Goal: Information Seeking & Learning: Learn about a topic

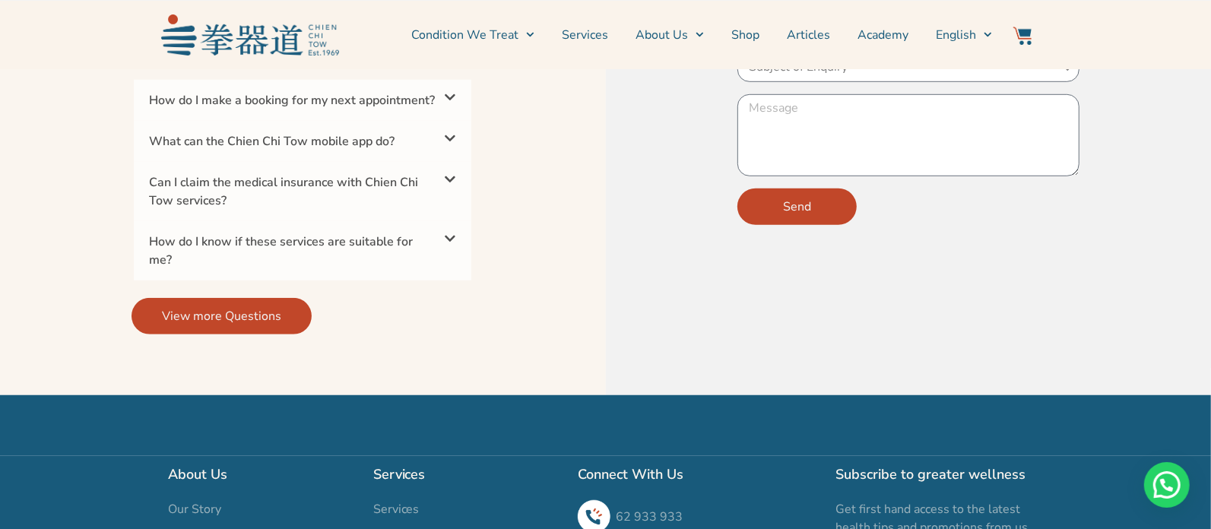
scroll to position [4981, 0]
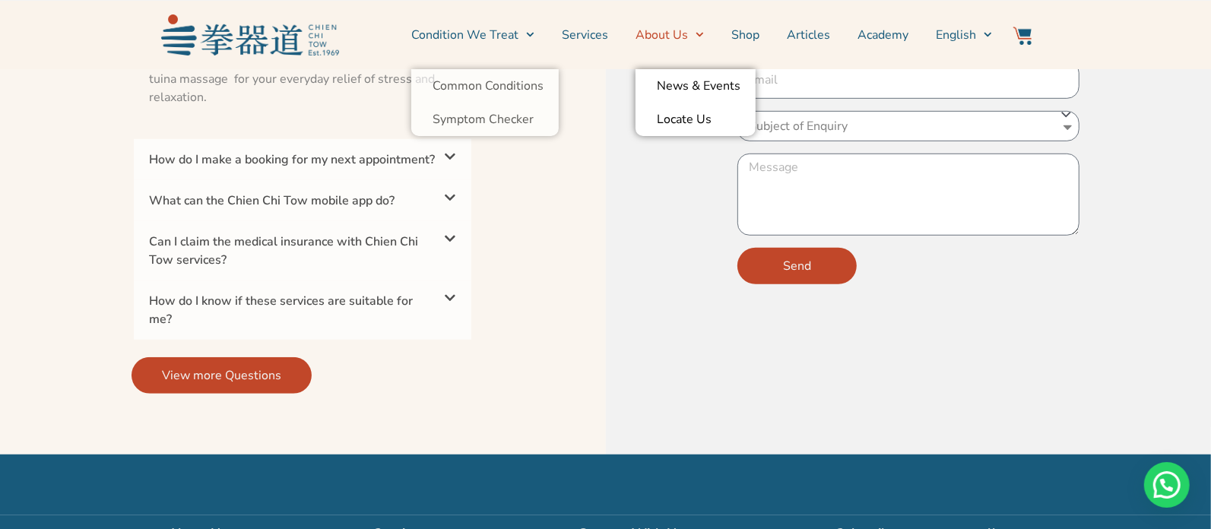
click at [659, 31] on link "About Us" at bounding box center [670, 35] width 68 height 38
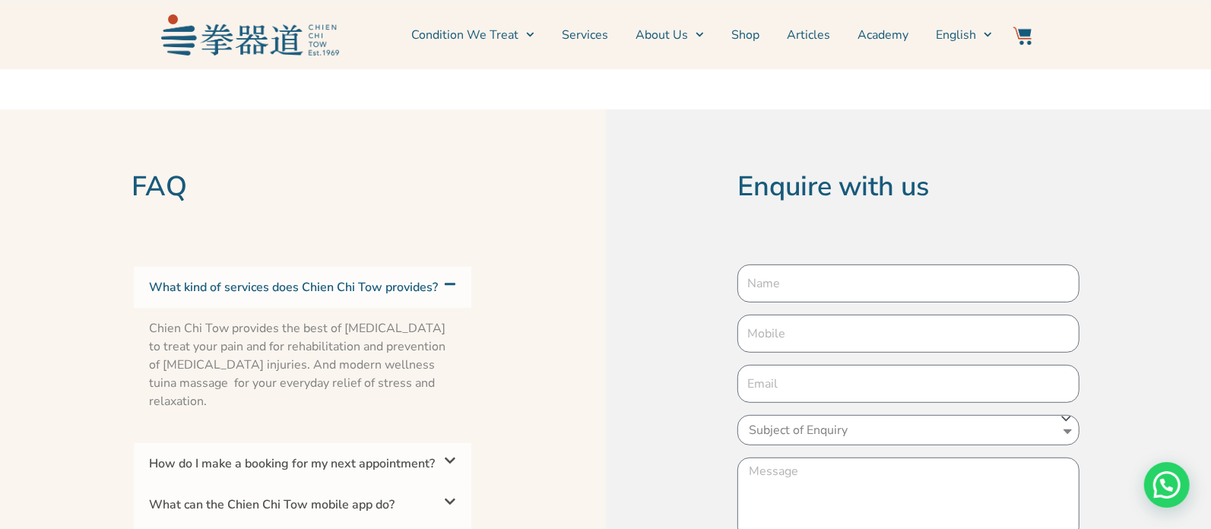
scroll to position [4068, 0]
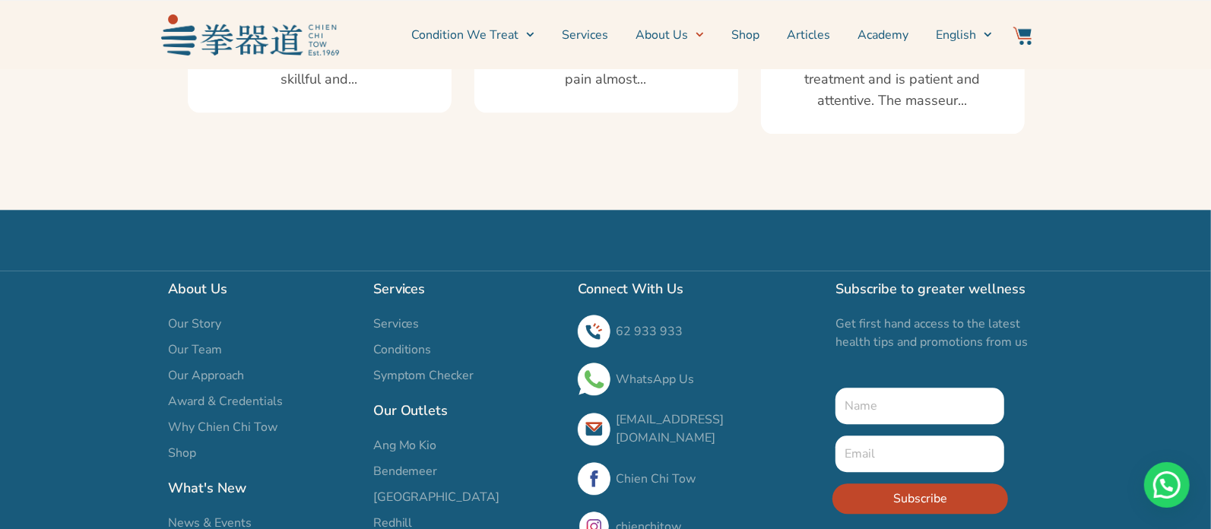
scroll to position [2939, 0]
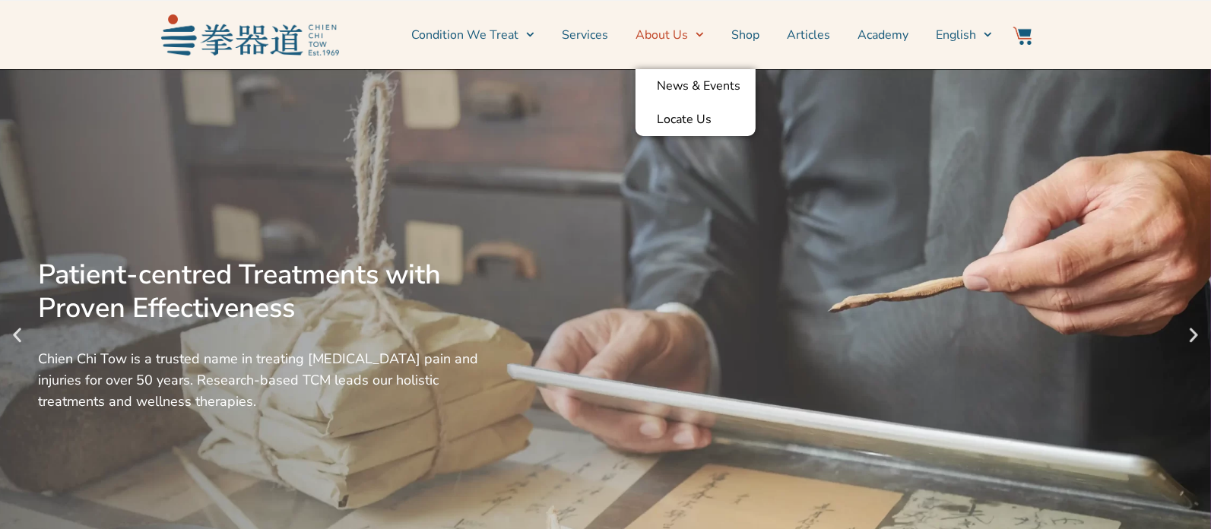
click at [673, 32] on link "About Us" at bounding box center [670, 35] width 68 height 38
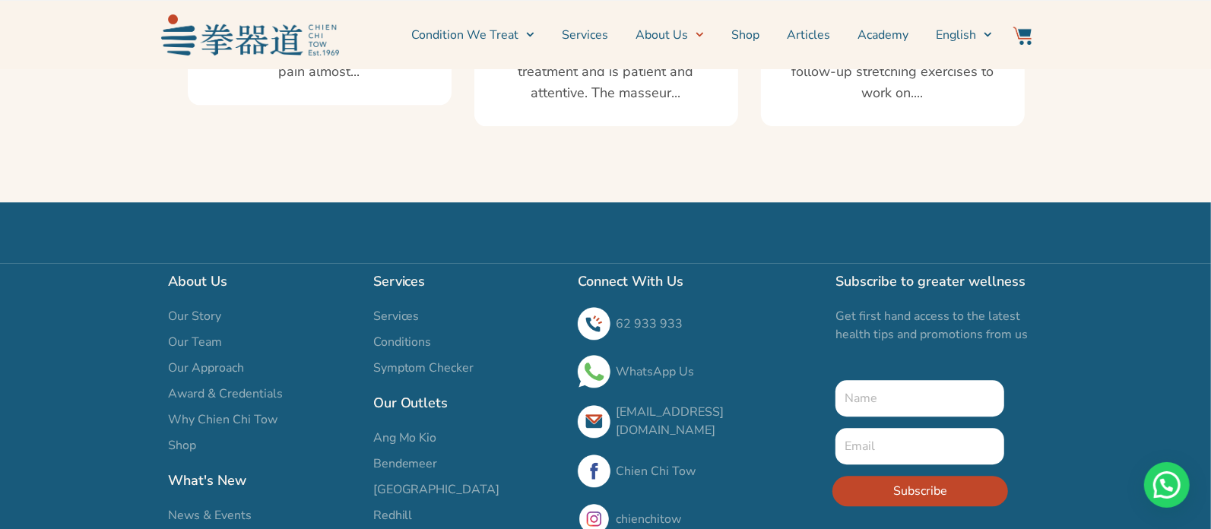
scroll to position [2939, 0]
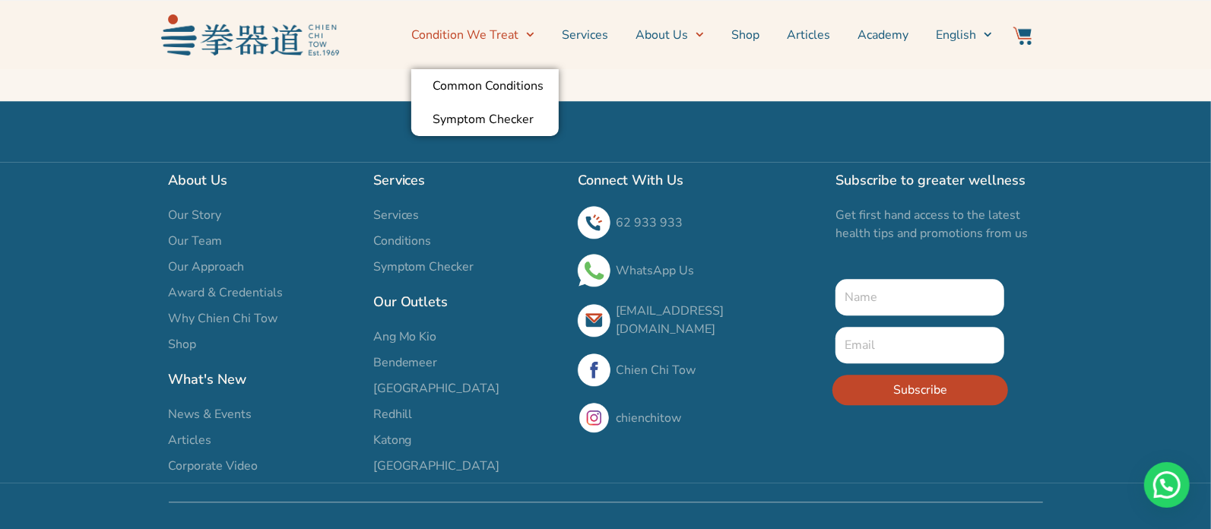
click at [261, 29] on img at bounding box center [250, 34] width 178 height 40
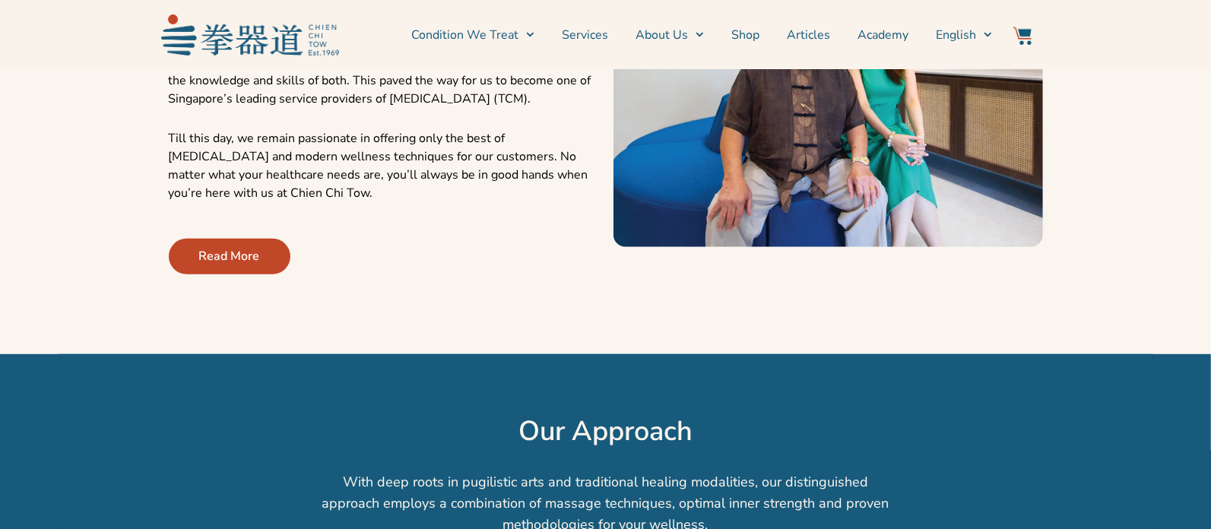
scroll to position [608, 0]
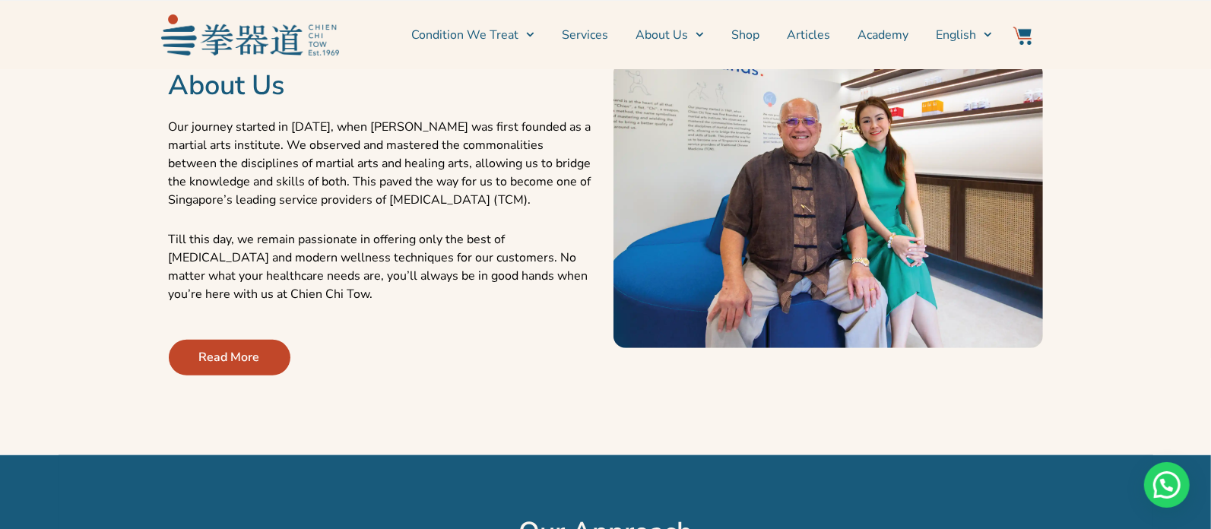
drag, startPoint x: 383, startPoint y: 184, endPoint x: 522, endPoint y: 192, distance: 139.4
click at [522, 192] on p "Our journey started in [DATE], when [PERSON_NAME] was first founded as a martia…" at bounding box center [384, 163] width 430 height 91
click at [631, 214] on img at bounding box center [829, 205] width 430 height 287
click at [616, 203] on img at bounding box center [829, 205] width 430 height 287
click at [595, 206] on p "Our journey started in 1969, when Chien Chi Tow was first founded as a martial …" at bounding box center [384, 163] width 430 height 91
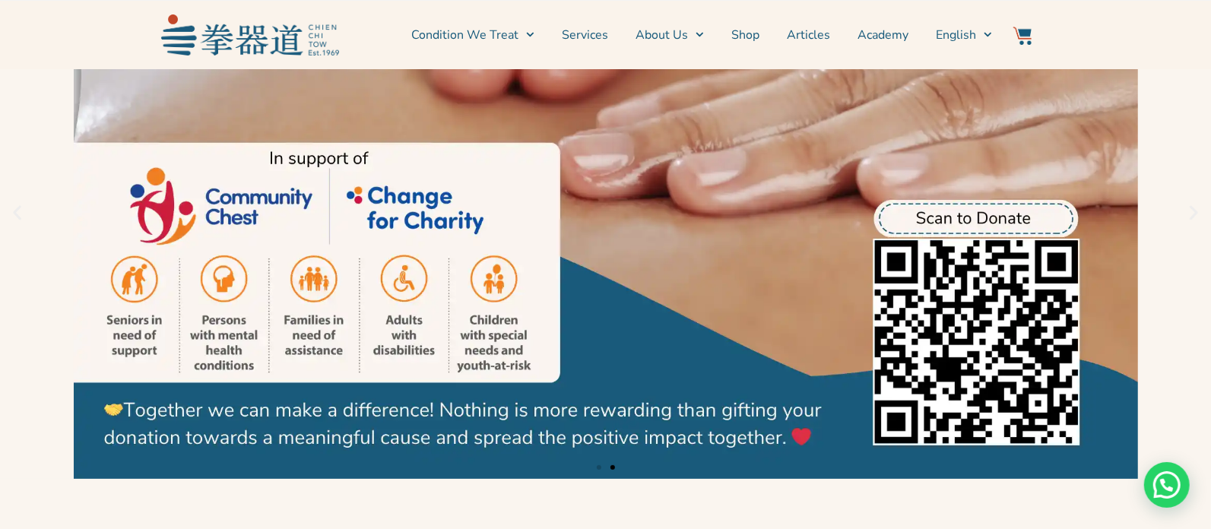
scroll to position [0, 0]
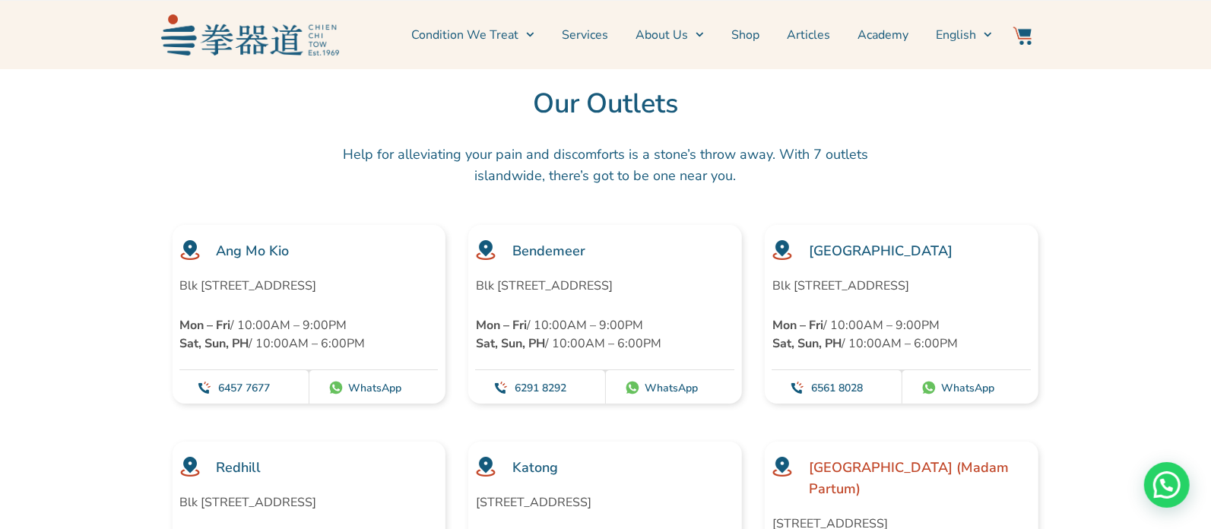
scroll to position [4054, 0]
